Goal: Transaction & Acquisition: Subscribe to service/newsletter

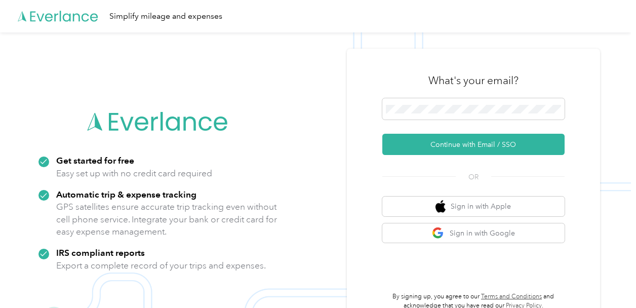
click at [431, 167] on div "What's your email? Continue with Email / SSO OR Sign in with Apple Sign in with…" at bounding box center [473, 186] width 182 height 247
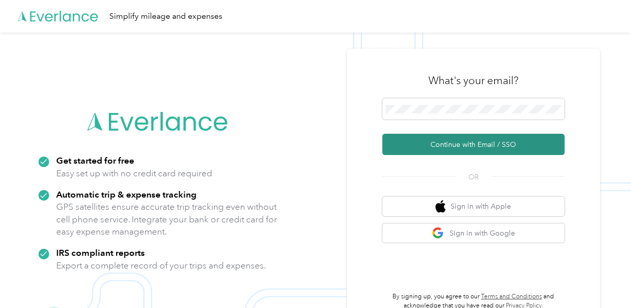
click at [457, 144] on button "Continue with Email / SSO" at bounding box center [473, 144] width 182 height 21
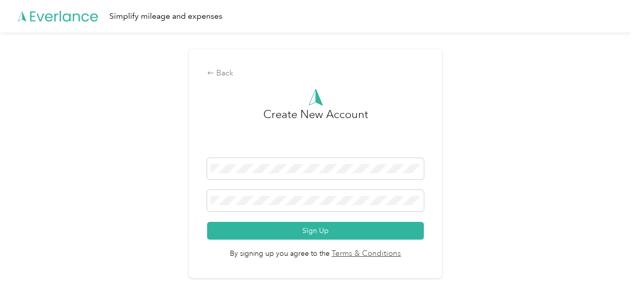
click at [365, 240] on span "By signing up you agree to the Terms & Conditions" at bounding box center [315, 250] width 216 height 20
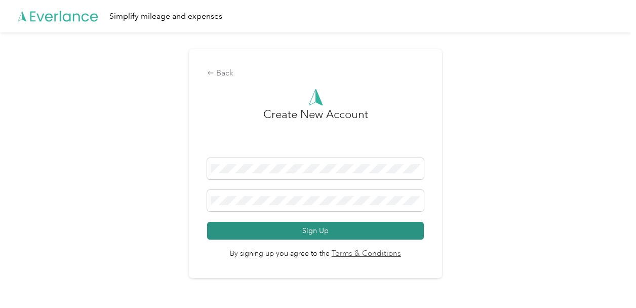
click at [330, 230] on button "Sign Up" at bounding box center [315, 231] width 216 height 18
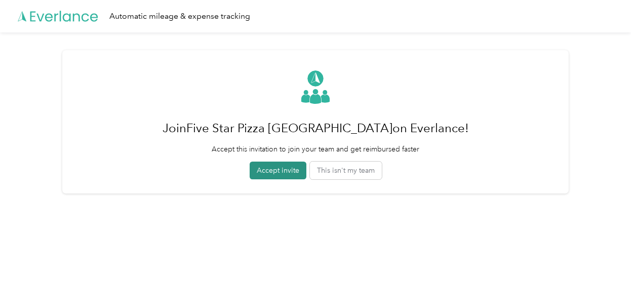
click at [281, 171] on button "Accept invite" at bounding box center [278, 171] width 57 height 18
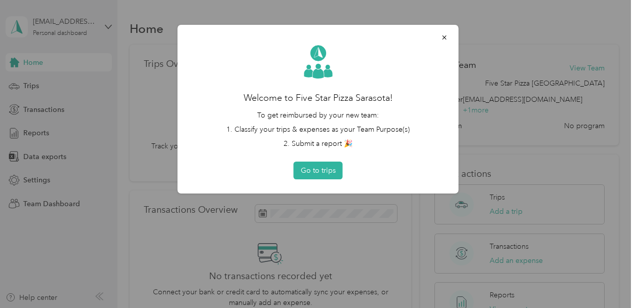
click at [623, 151] on div at bounding box center [318, 154] width 636 height 308
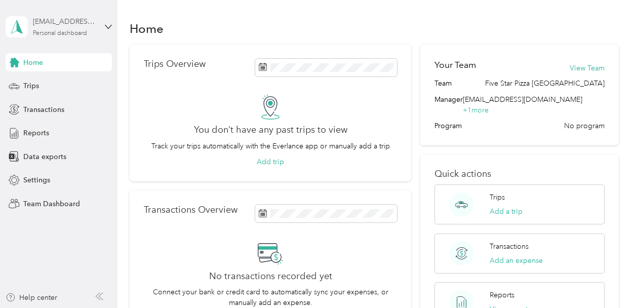
click at [85, 20] on div "[EMAIL_ADDRESS][DOMAIN_NAME]" at bounding box center [64, 21] width 63 height 11
click at [84, 124] on div "Log out" at bounding box center [112, 126] width 199 height 18
